Goal: Information Seeking & Learning: Learn about a topic

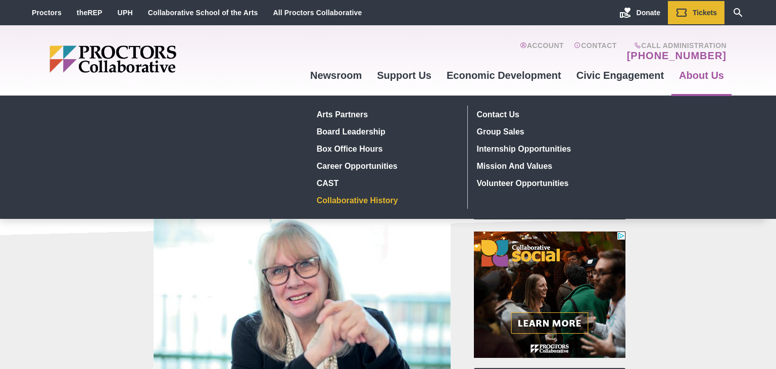
click at [336, 194] on link "Collaborative History" at bounding box center [386, 199] width 147 height 17
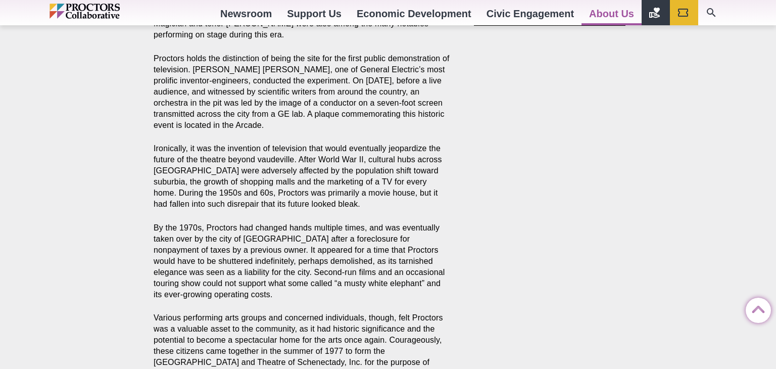
scroll to position [963, 0]
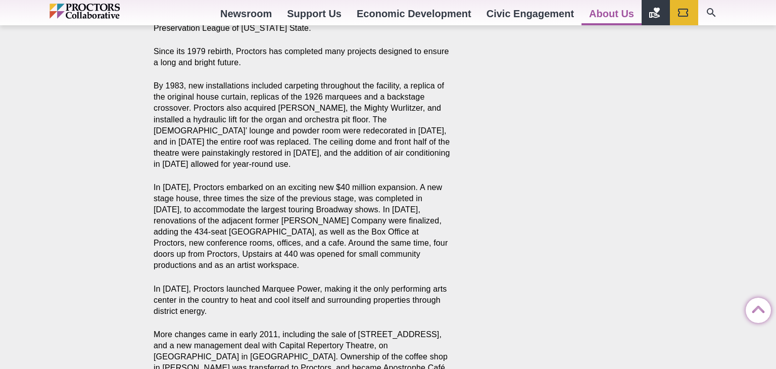
scroll to position [1725, 0]
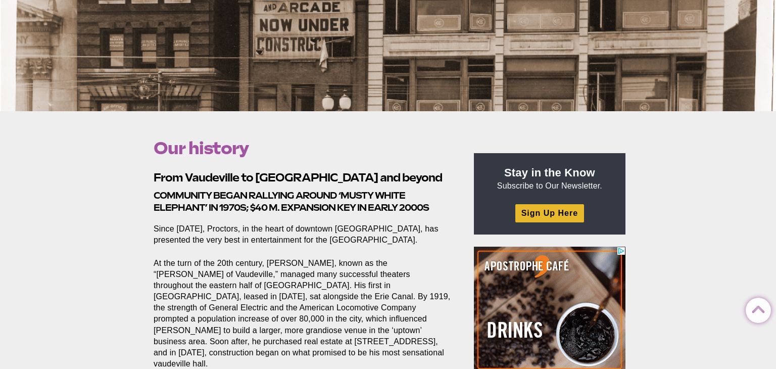
scroll to position [0, 0]
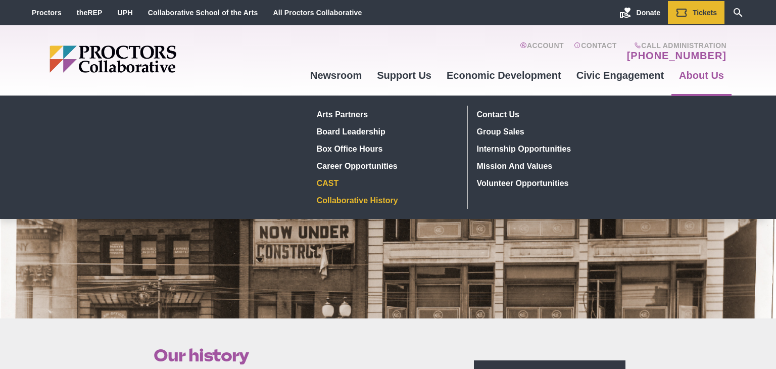
click at [380, 184] on link "CAST" at bounding box center [386, 182] width 147 height 17
